Goal: Task Accomplishment & Management: Complete application form

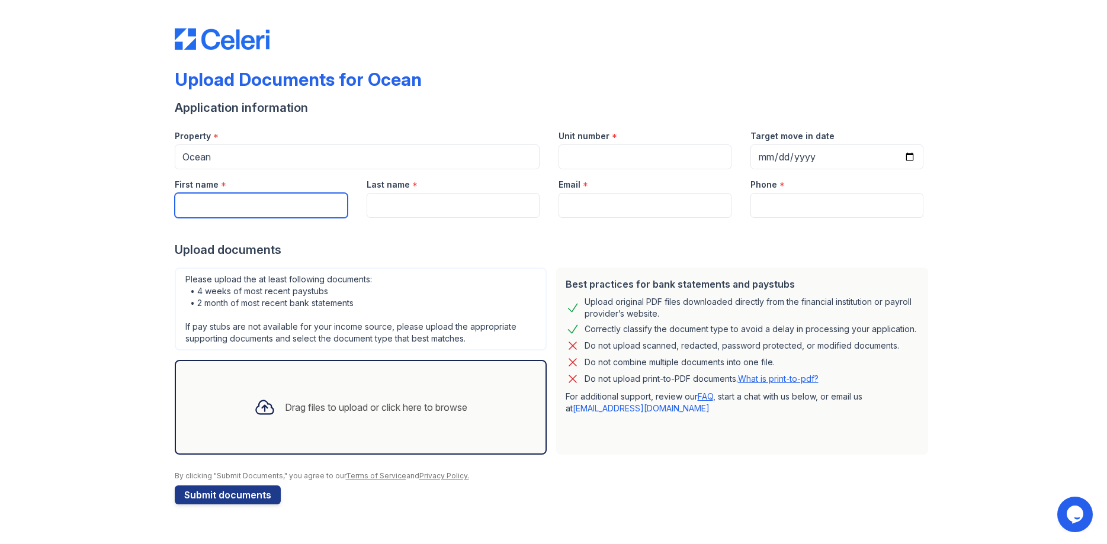
click at [297, 207] on input "First name" at bounding box center [261, 205] width 173 height 25
type input "Mark"
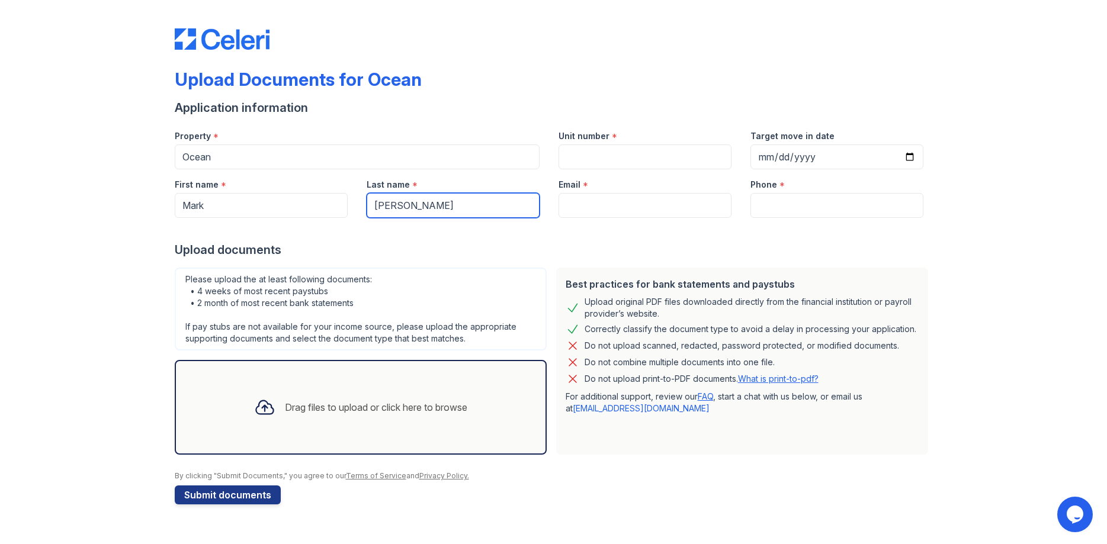
type input "[PERSON_NAME]"
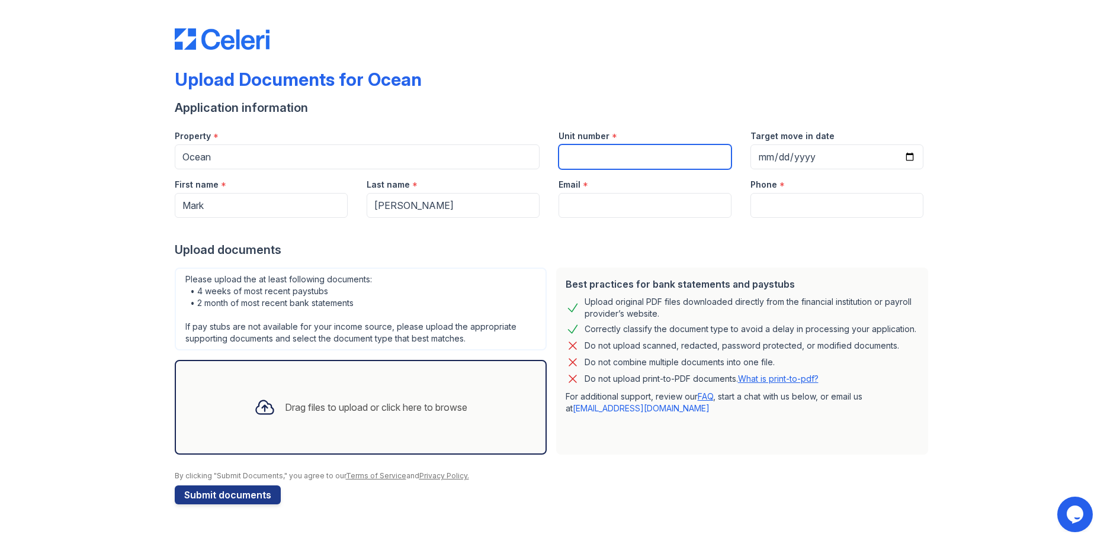
click at [607, 151] on input "Unit number" at bounding box center [644, 156] width 173 height 25
type input "1725"
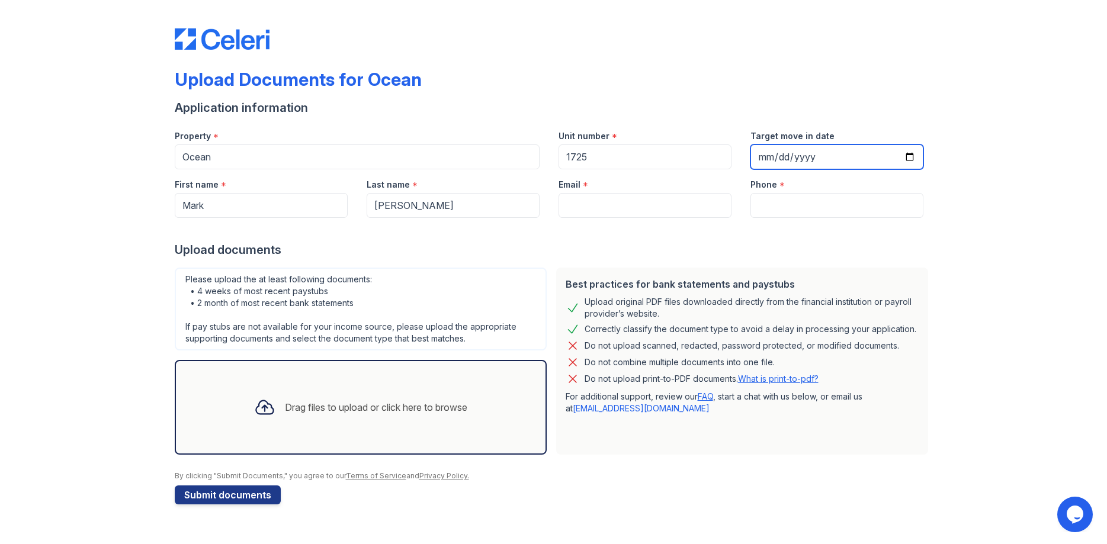
click at [781, 156] on input "Target move in date" at bounding box center [836, 156] width 173 height 25
type input "[DATE]"
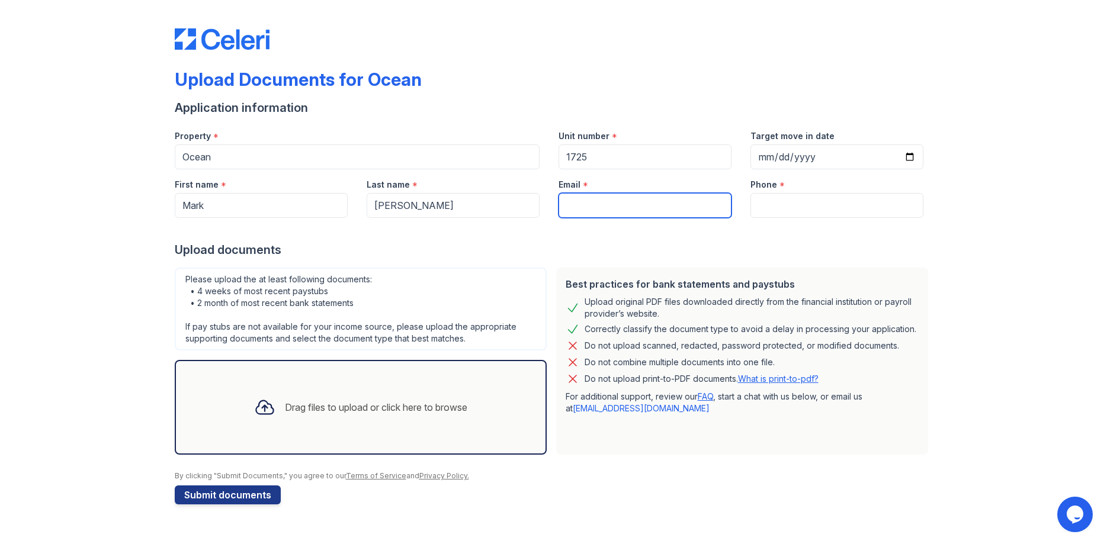
click at [652, 208] on input "Email" at bounding box center [644, 205] width 173 height 25
type input "[EMAIL_ADDRESS][DOMAIN_NAME]"
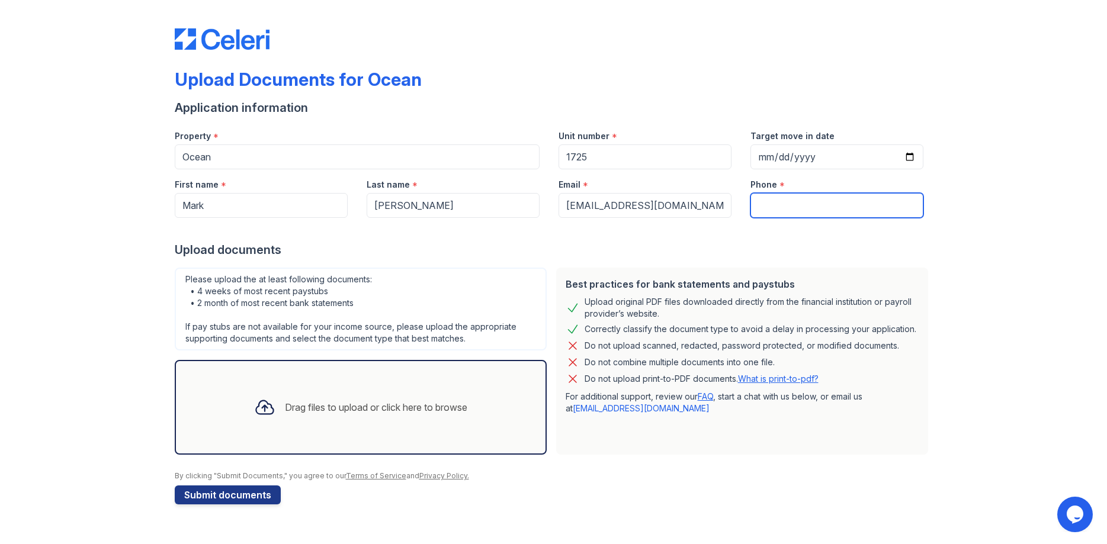
click at [787, 202] on input "Phone" at bounding box center [836, 205] width 173 height 25
type input "[PHONE_NUMBER]"
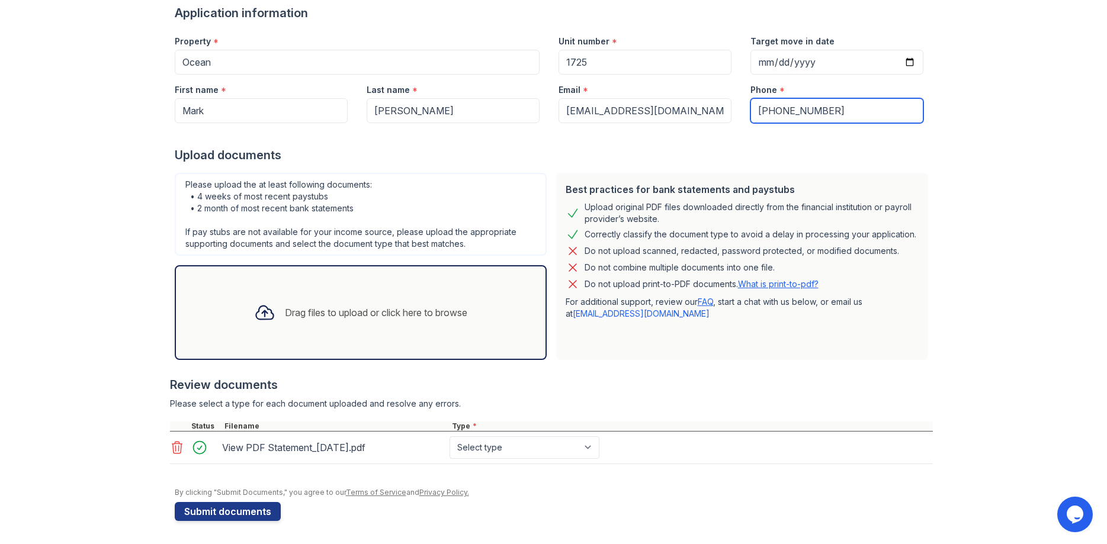
scroll to position [95, 0]
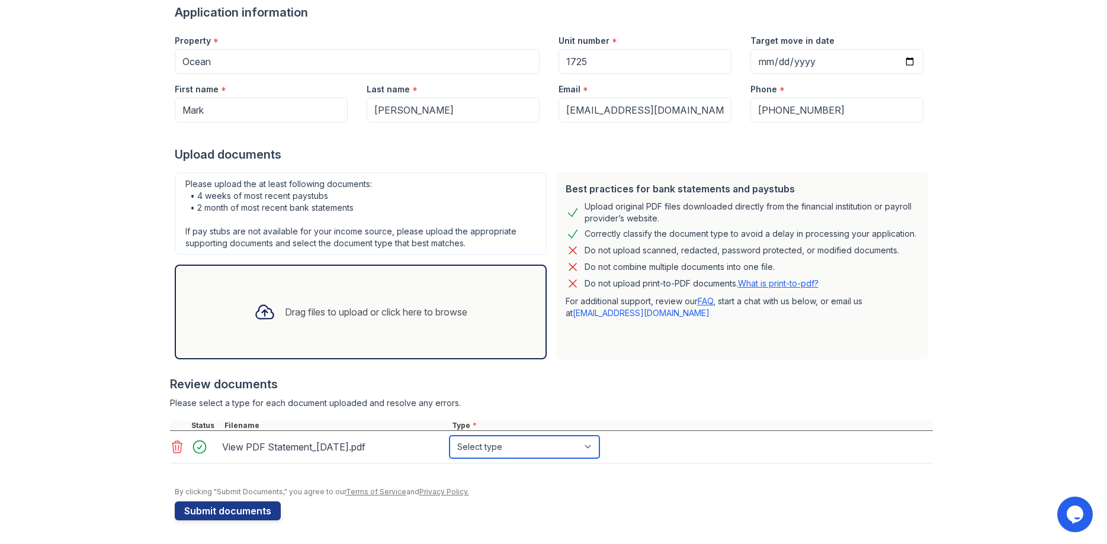
click at [449, 436] on select "Select type Paystub Bank Statement Offer Letter Tax Documents Benefit Award Let…" at bounding box center [524, 447] width 150 height 23
select select "bank_statement"
click option "Bank Statement" at bounding box center [0, 0] width 0 height 0
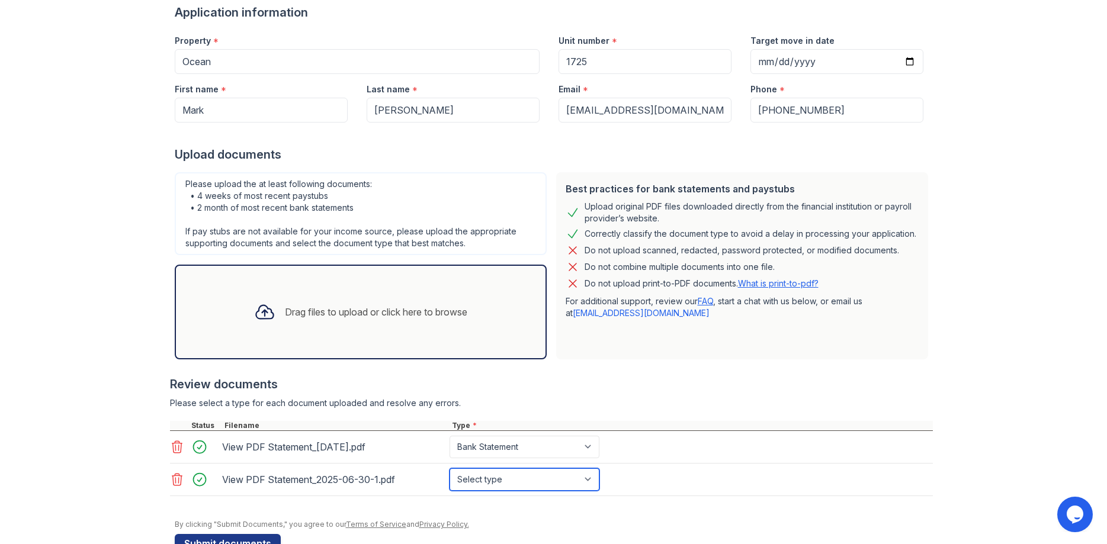
click at [449, 468] on select "Select type Paystub Bank Statement Offer Letter Tax Documents Benefit Award Let…" at bounding box center [524, 479] width 150 height 23
select select "bank_statement"
click option "Bank Statement" at bounding box center [0, 0] width 0 height 0
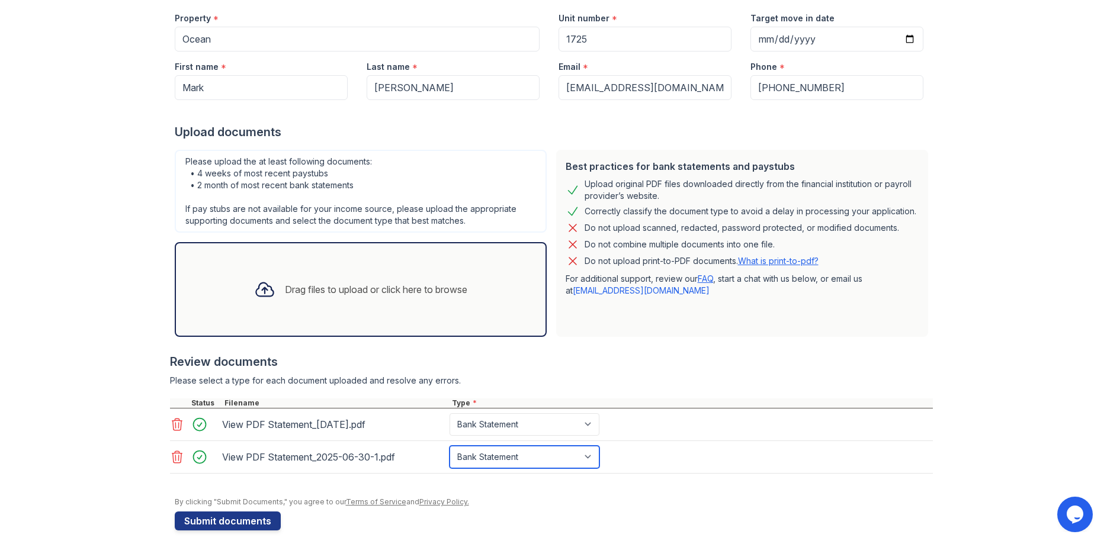
scroll to position [128, 0]
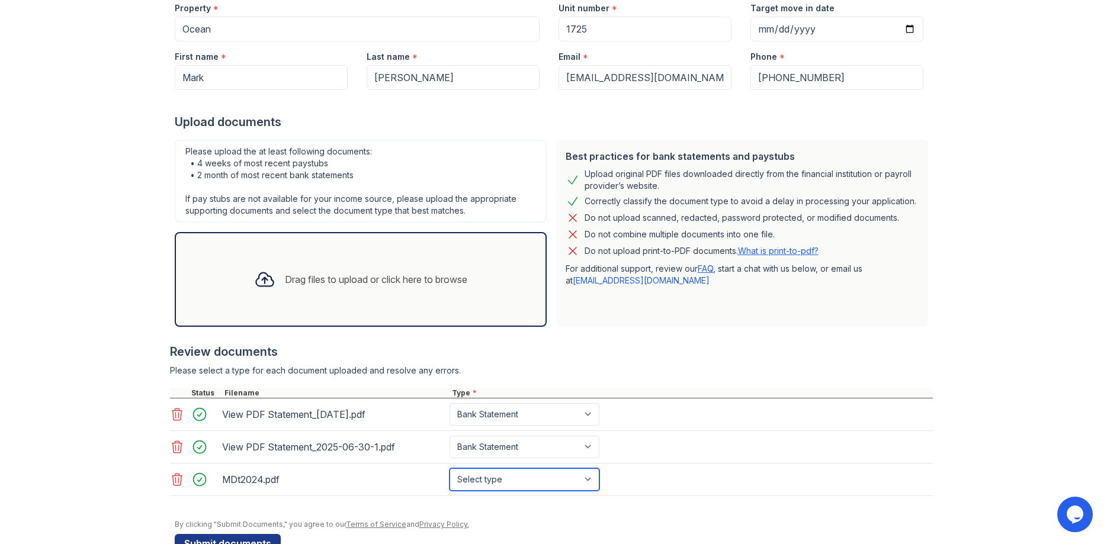
click at [449, 468] on select "Select type Paystub Bank Statement Offer Letter Tax Documents Benefit Award Let…" at bounding box center [524, 479] width 150 height 23
select select "tax_documents"
click option "Tax Documents" at bounding box center [0, 0] width 0 height 0
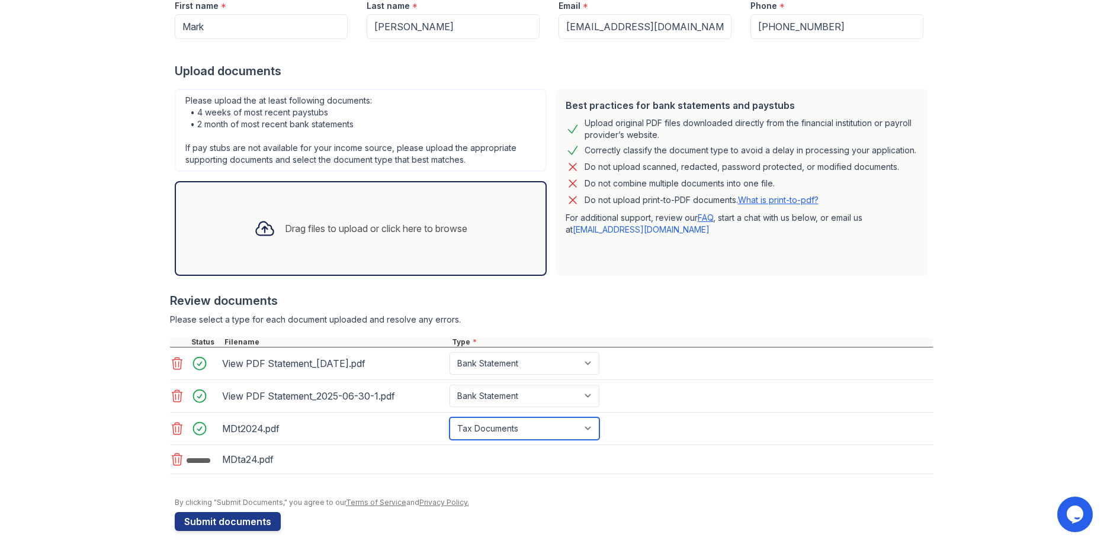
scroll to position [189, 0]
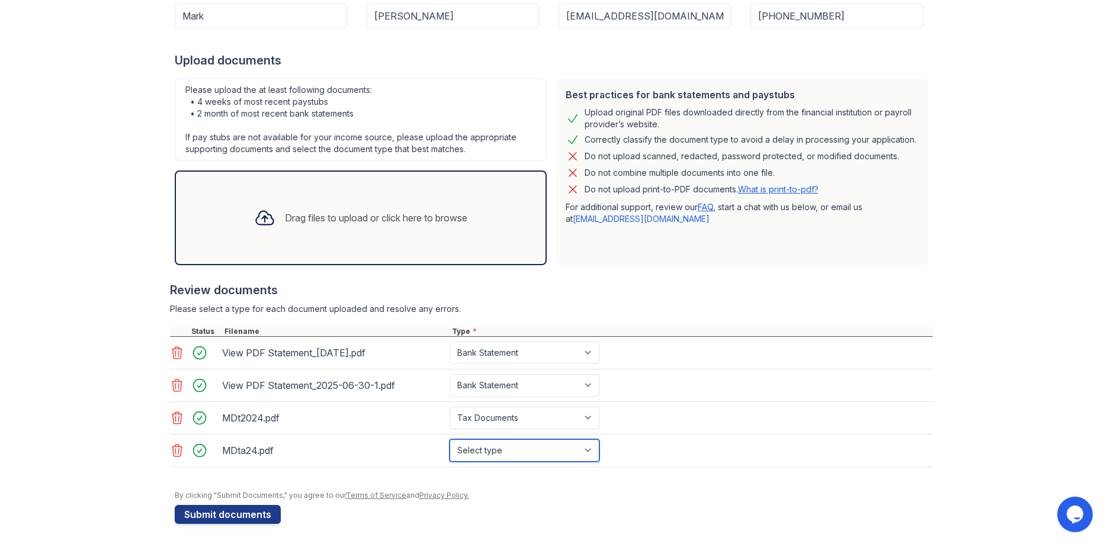
click at [449, 439] on select "Select type Paystub Bank Statement Offer Letter Tax Documents Benefit Award Let…" at bounding box center [524, 450] width 150 height 23
select select "tax_documents"
click option "Tax Documents" at bounding box center [0, 0] width 0 height 0
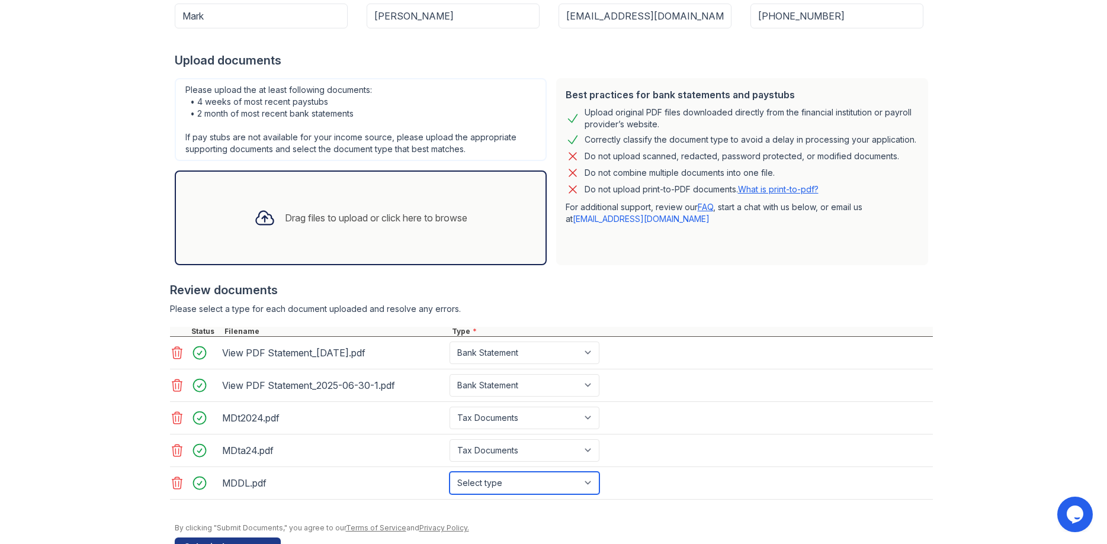
click at [449, 472] on select "Select type Paystub Bank Statement Offer Letter Tax Documents Benefit Award Let…" at bounding box center [524, 483] width 150 height 23
select select "other"
click option "Other" at bounding box center [0, 0] width 0 height 0
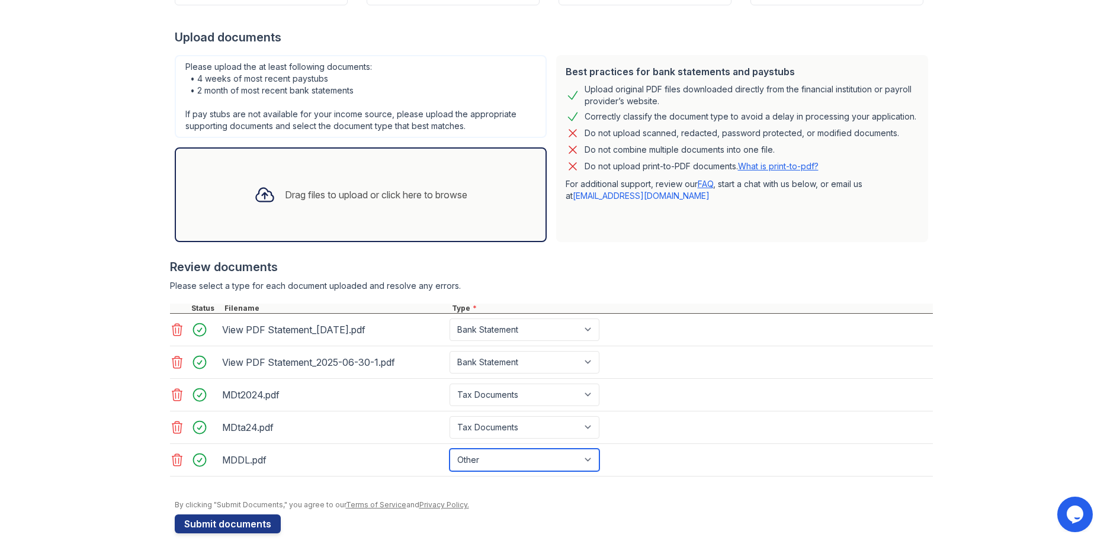
scroll to position [226, 0]
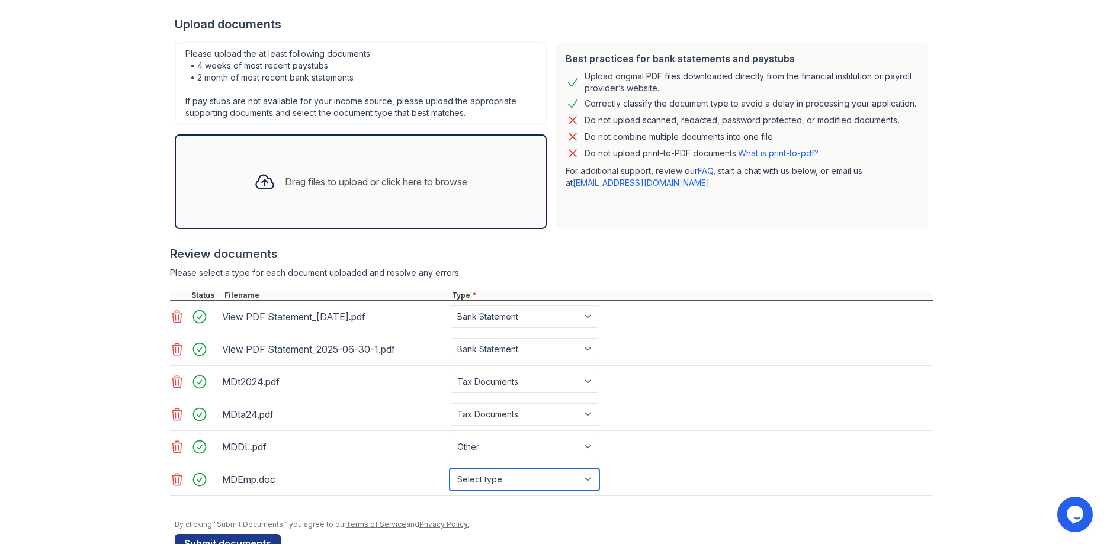
click at [449, 468] on select "Select type Paystub Bank Statement Offer Letter Tax Documents Benefit Award Let…" at bounding box center [524, 479] width 150 height 23
select select "other"
click option "Other" at bounding box center [0, 0] width 0 height 0
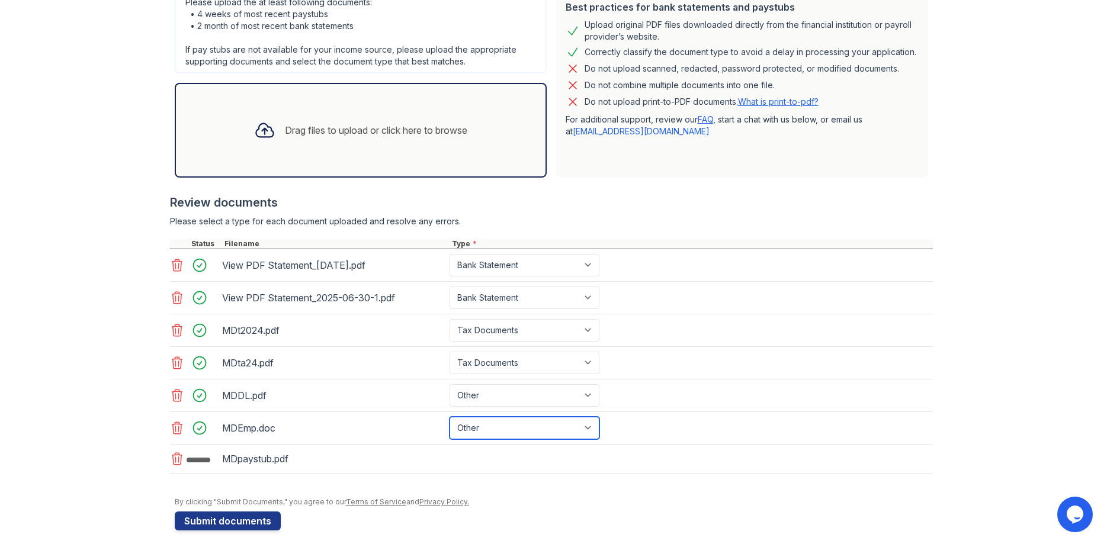
scroll to position [287, 0]
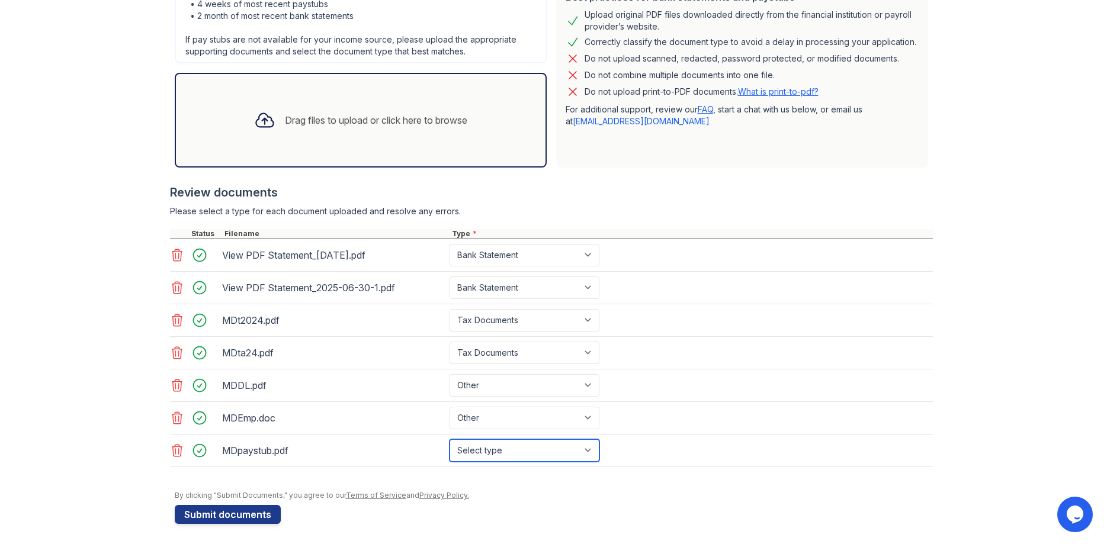
click at [449, 439] on select "Select type Paystub Bank Statement Offer Letter Tax Documents Benefit Award Let…" at bounding box center [524, 450] width 150 height 23
select select "paystub"
click option "Paystub" at bounding box center [0, 0] width 0 height 0
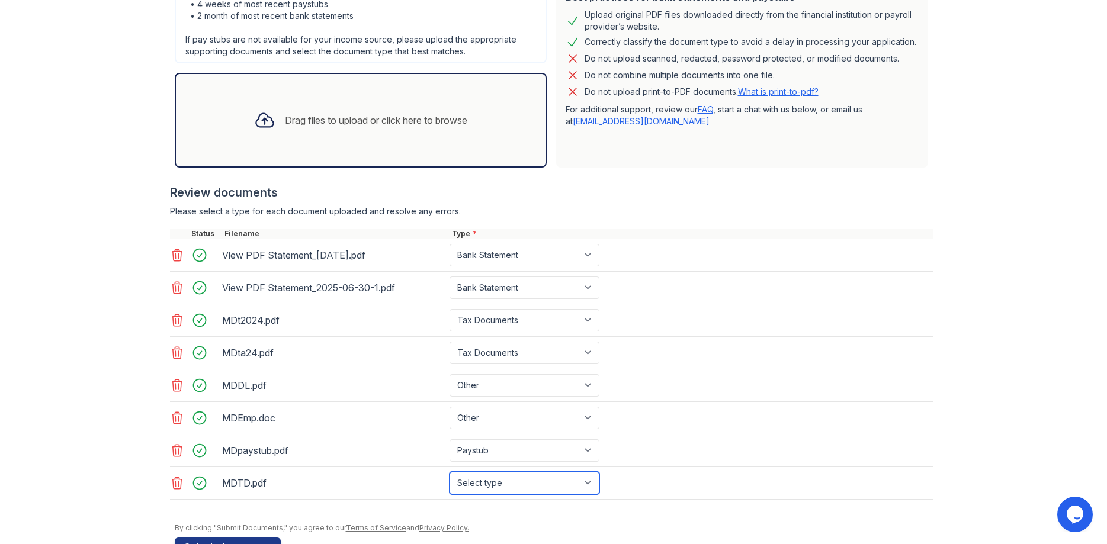
click at [449, 472] on select "Select type Paystub Bank Statement Offer Letter Tax Documents Benefit Award Let…" at bounding box center [524, 483] width 150 height 23
select select "bank_statement"
click option "Bank Statement" at bounding box center [0, 0] width 0 height 0
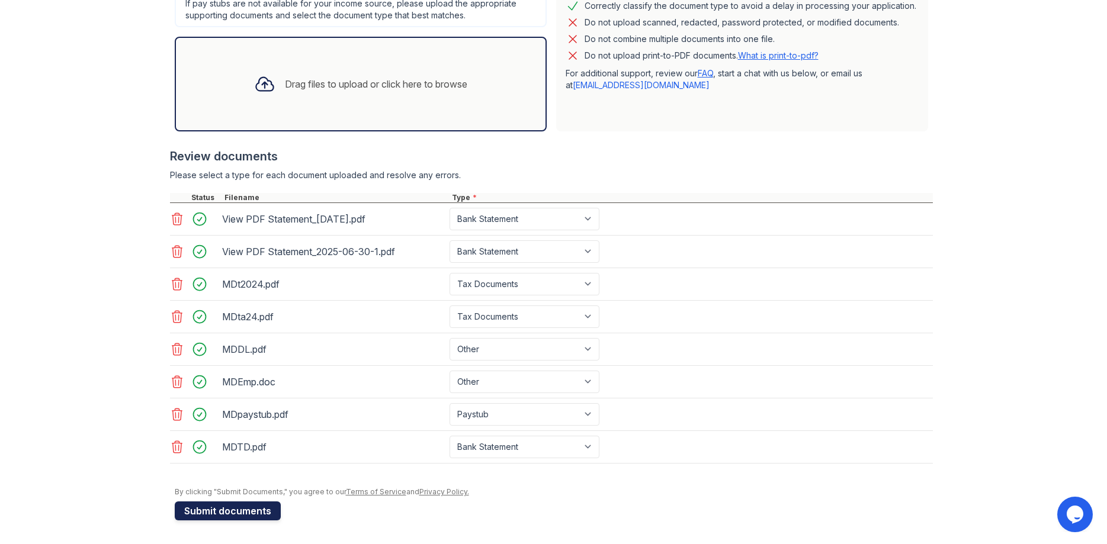
click at [234, 509] on button "Submit documents" at bounding box center [228, 511] width 106 height 19
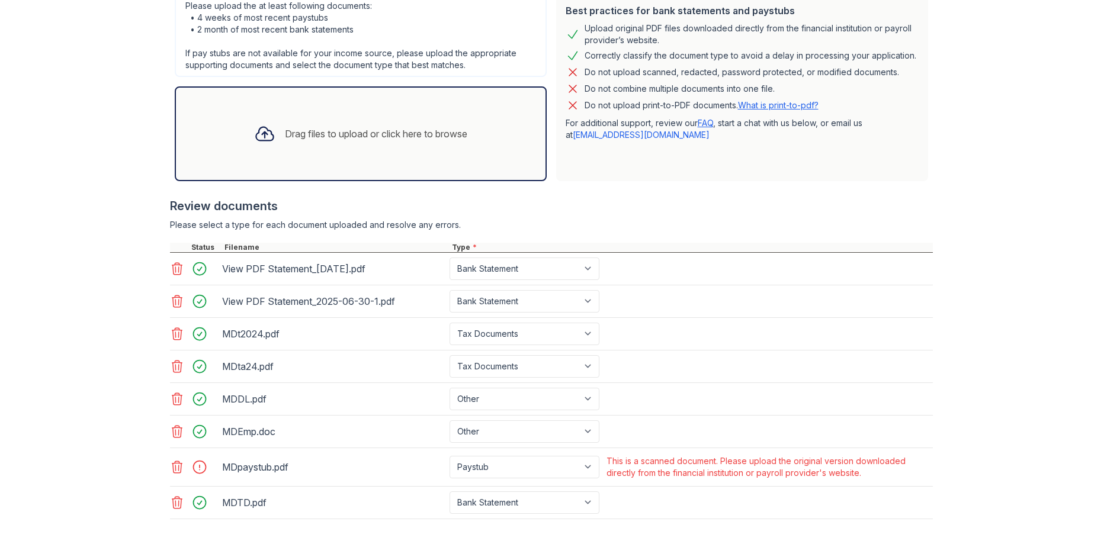
scroll to position [355, 0]
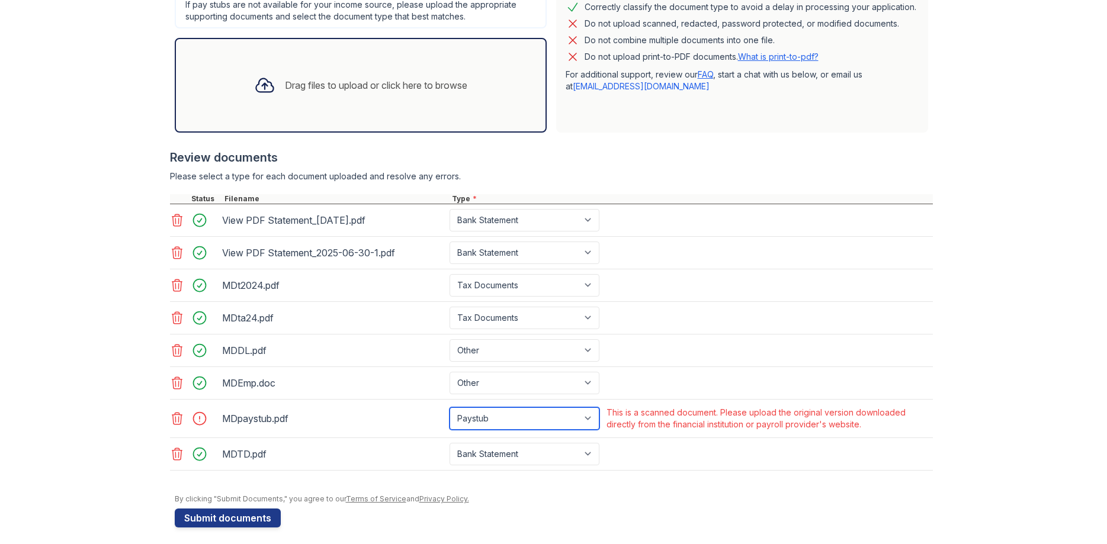
click at [449, 407] on select "Paystub Bank Statement Offer Letter Tax Documents Benefit Award Letter Investme…" at bounding box center [524, 418] width 150 height 23
click at [486, 415] on select "Paystub Bank Statement Offer Letter Tax Documents Benefit Award Letter Investme…" at bounding box center [524, 418] width 150 height 23
click at [449, 407] on select "Paystub Bank Statement Offer Letter Tax Documents Benefit Award Letter Investme…" at bounding box center [524, 418] width 150 height 23
click at [509, 416] on select "Paystub Bank Statement Offer Letter Tax Documents Benefit Award Letter Investme…" at bounding box center [524, 418] width 150 height 23
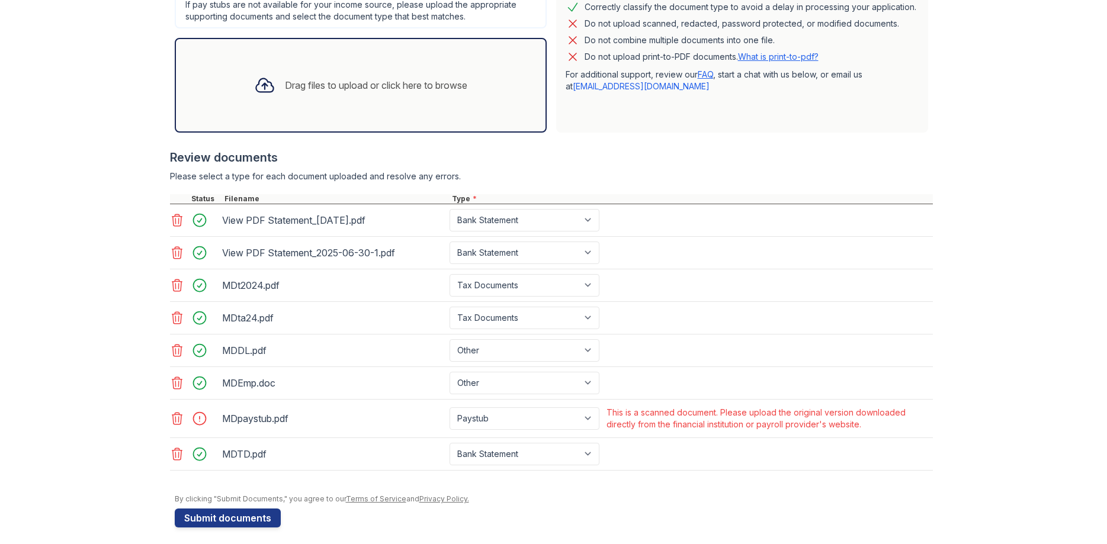
click at [179, 419] on icon at bounding box center [177, 419] width 14 height 14
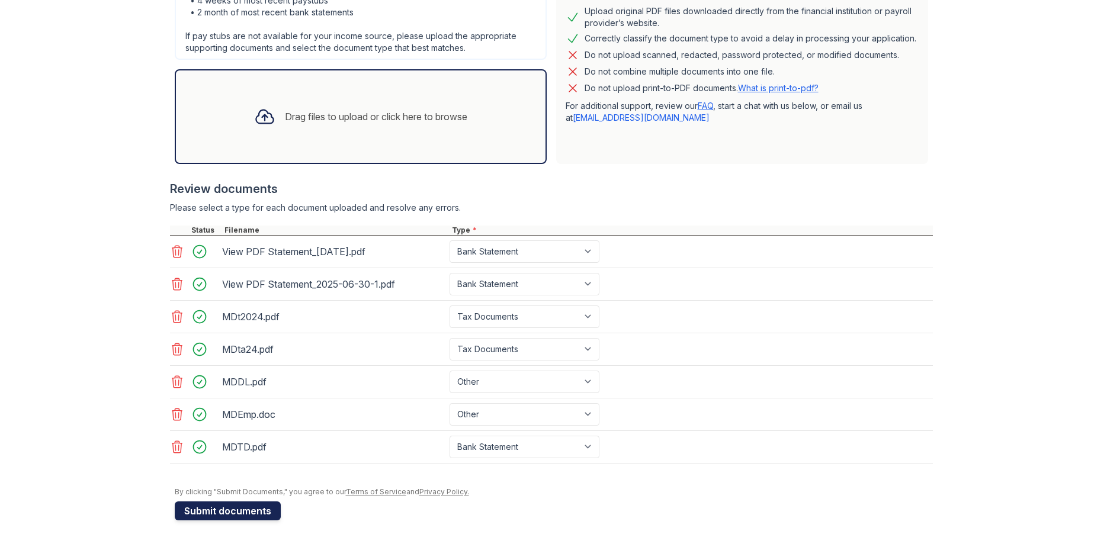
click at [256, 506] on button "Submit documents" at bounding box center [228, 511] width 106 height 19
